Goal: Task Accomplishment & Management: Manage account settings

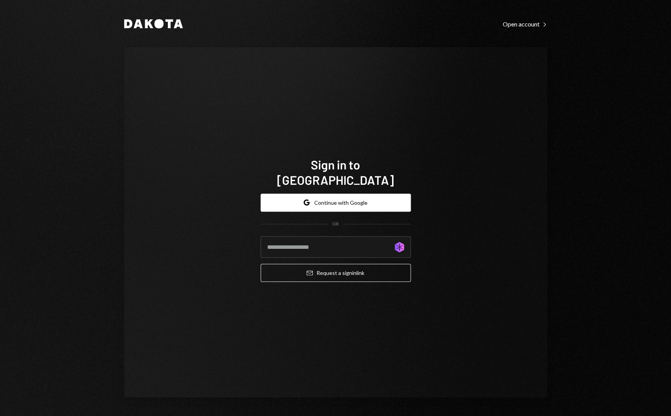
type input "**********"
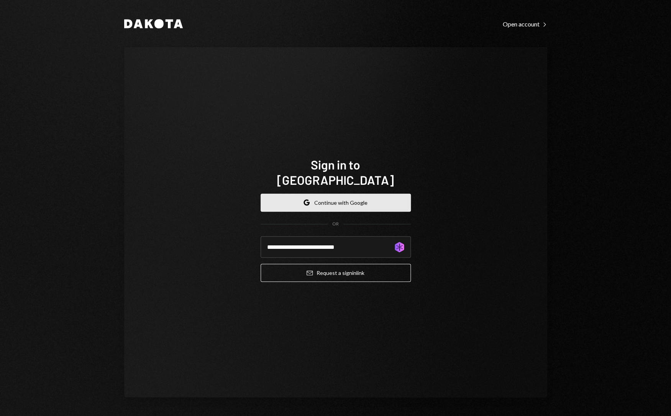
click at [367, 199] on button "Google Continue with Google" at bounding box center [336, 203] width 150 height 18
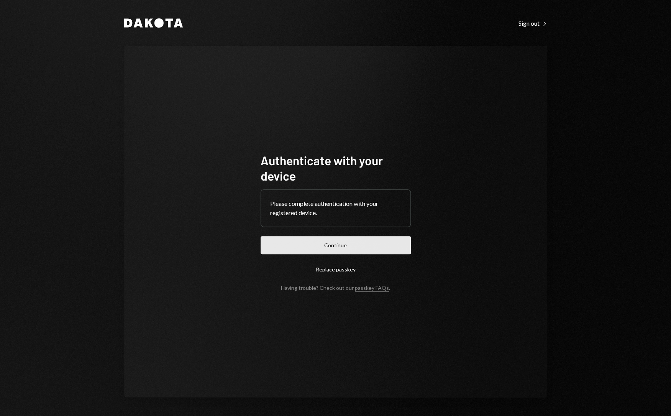
click at [342, 245] on button "Continue" at bounding box center [336, 245] width 150 height 18
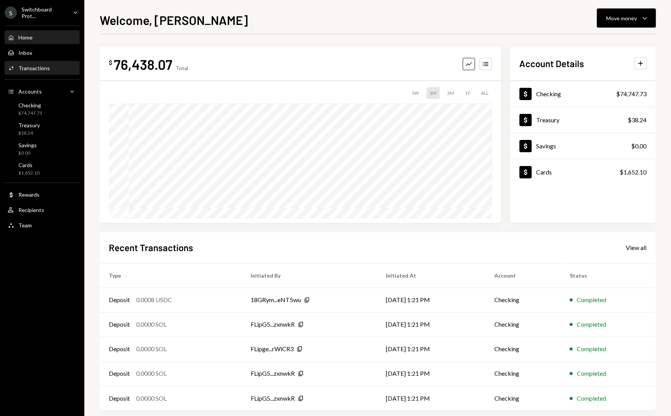
click at [47, 70] on div "Transactions" at bounding box center [33, 68] width 31 height 7
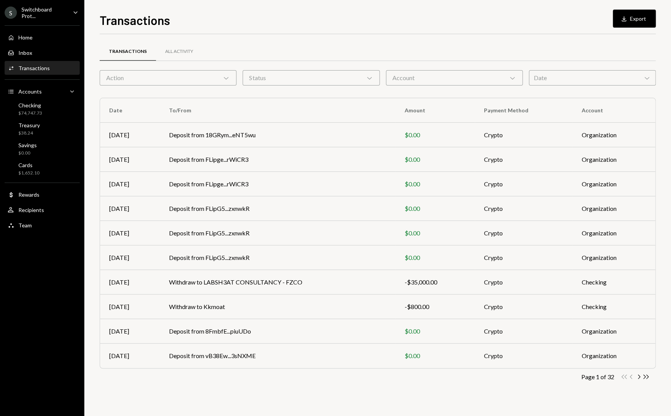
click at [183, 75] on div "Action Chevron Down" at bounding box center [168, 77] width 137 height 15
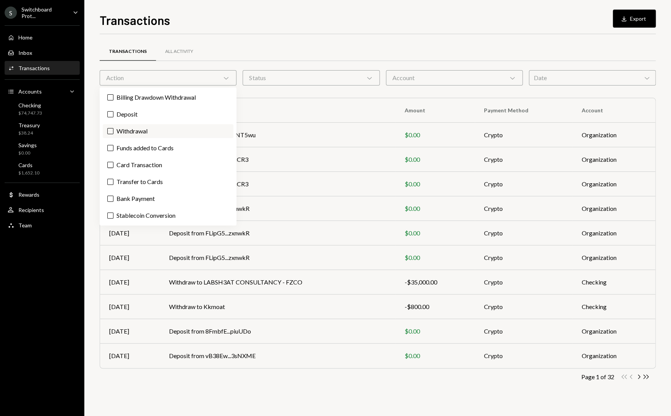
click at [162, 133] on label "Withdrawal" at bounding box center [168, 131] width 131 height 14
click at [114, 133] on button "Withdrawal" at bounding box center [110, 131] width 6 height 6
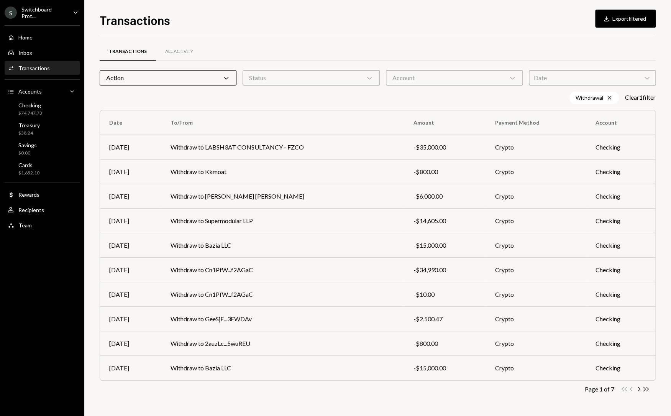
click at [322, 42] on div "Transactions All Activity" at bounding box center [378, 52] width 556 height 20
click at [308, 178] on td "Withdraw to Kkmoat" at bounding box center [282, 172] width 243 height 25
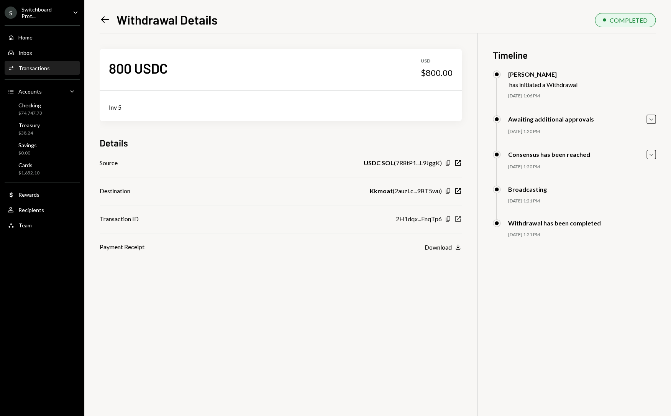
click at [458, 220] on icon "New Window" at bounding box center [458, 219] width 8 height 8
click at [33, 212] on div "Recipients" at bounding box center [31, 210] width 26 height 7
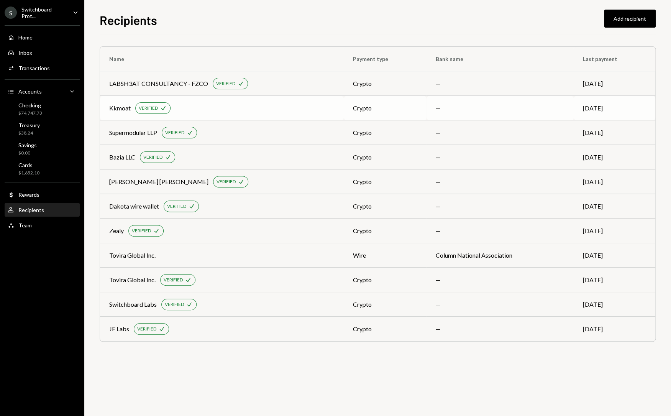
click at [244, 116] on td "Kkmoat VERIFIED Check" at bounding box center [222, 108] width 244 height 25
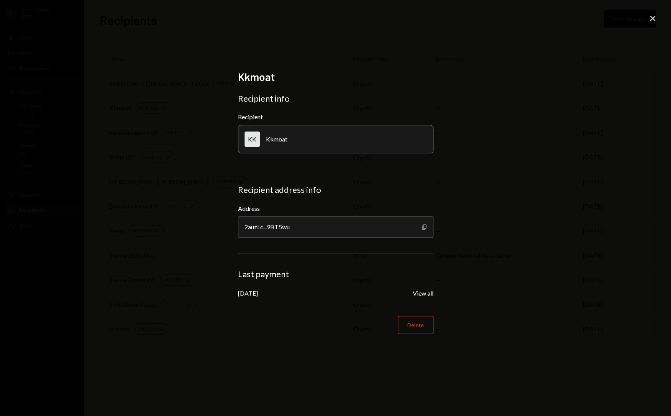
click at [424, 228] on icon "Copy" at bounding box center [424, 227] width 6 height 6
click at [321, 230] on div "2auzLc...9BT5wu" at bounding box center [336, 226] width 196 height 21
click at [410, 297] on div "[DATE] View all" at bounding box center [336, 293] width 196 height 9
click at [418, 292] on button "View all" at bounding box center [423, 294] width 21 height 8
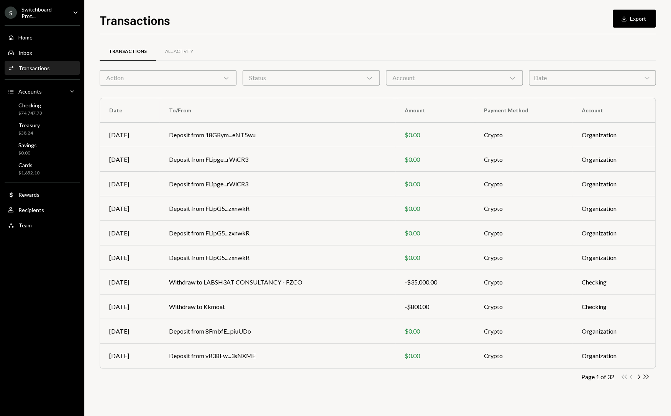
click at [426, 84] on div "Account Chevron Down" at bounding box center [454, 77] width 137 height 15
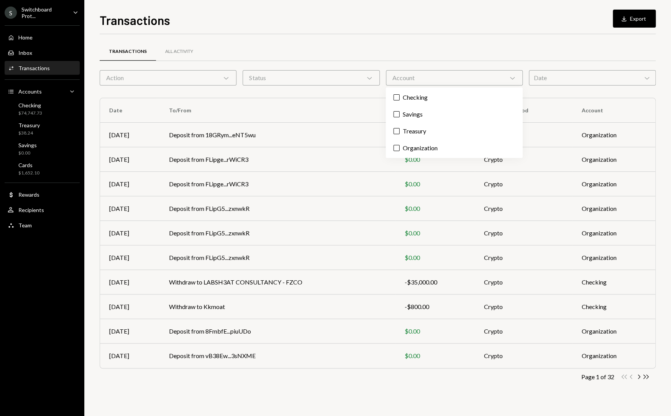
click at [443, 78] on div "Account Chevron Down" at bounding box center [454, 77] width 137 height 15
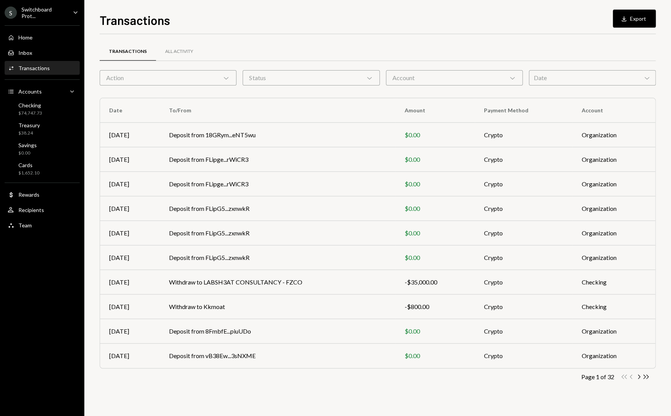
click at [222, 79] on div "Action Chevron Down" at bounding box center [168, 77] width 137 height 15
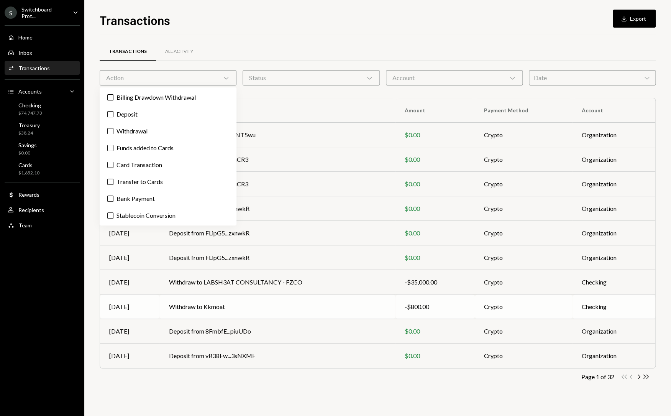
click at [220, 305] on td "Withdraw to Kkmoat" at bounding box center [278, 307] width 236 height 25
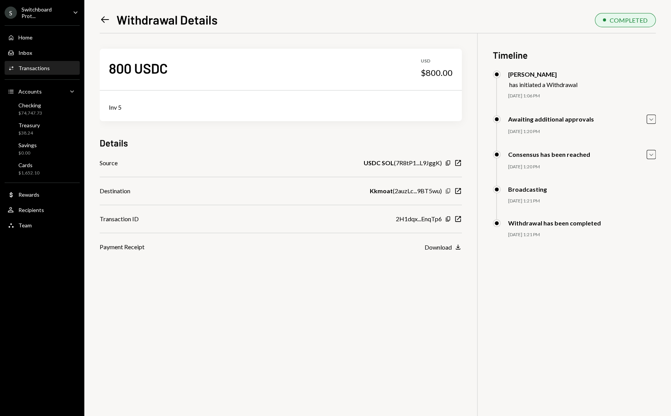
click at [449, 192] on icon "Copy" at bounding box center [448, 191] width 6 height 6
click at [447, 189] on icon "Copy" at bounding box center [448, 191] width 6 height 6
click at [459, 219] on icon "New Window" at bounding box center [458, 219] width 8 height 8
click at [458, 191] on icon "button" at bounding box center [459, 191] width 6 height 6
click at [650, 121] on icon "Caret Down" at bounding box center [651, 119] width 8 height 8
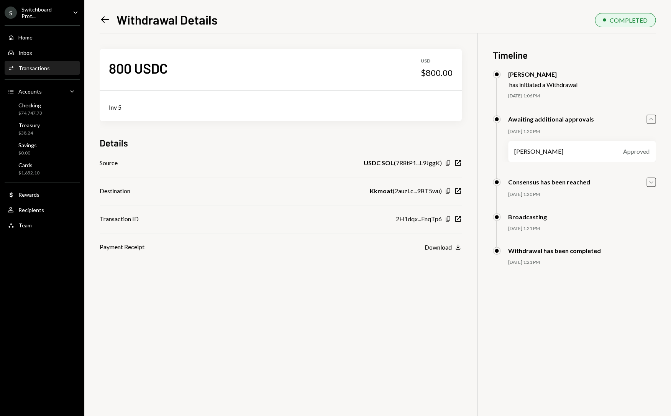
click at [653, 180] on icon "Caret Down" at bounding box center [651, 182] width 8 height 8
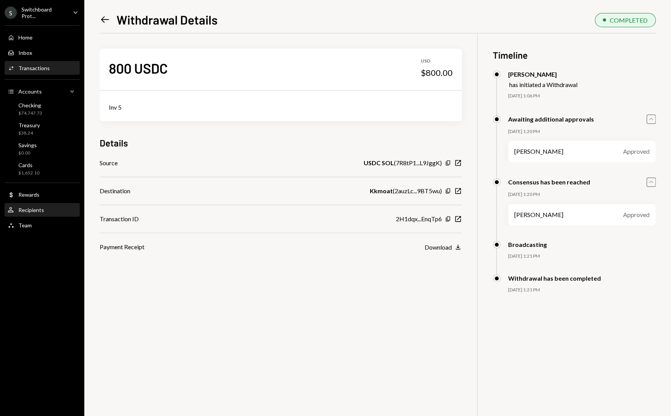
click at [39, 207] on div "Recipients" at bounding box center [31, 210] width 26 height 7
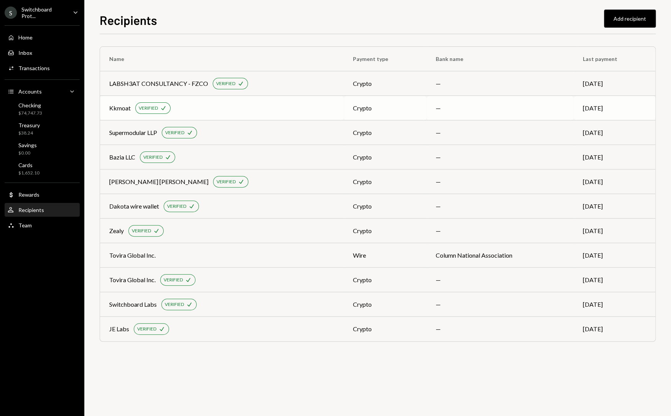
click at [247, 105] on div "Kkmoat VERIFIED Check" at bounding box center [221, 108] width 225 height 12
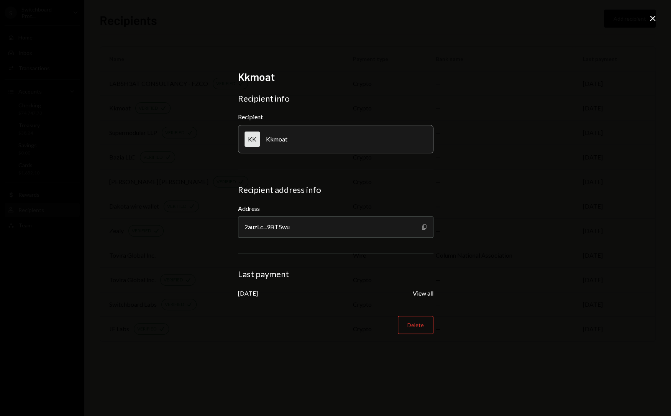
click at [426, 227] on icon "button" at bounding box center [424, 226] width 4 height 5
click at [652, 19] on icon "Close" at bounding box center [652, 18] width 9 height 9
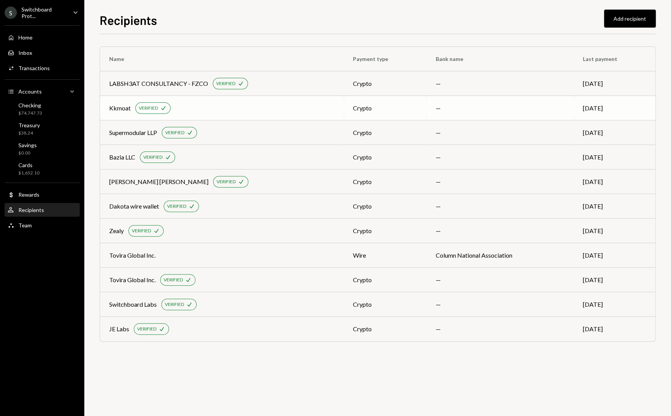
click at [261, 114] on td "Kkmoat VERIFIED Check" at bounding box center [222, 108] width 244 height 25
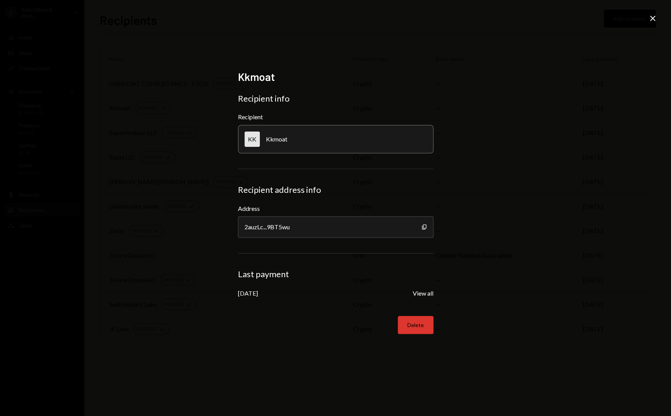
click at [411, 325] on button "Delete" at bounding box center [416, 325] width 36 height 18
